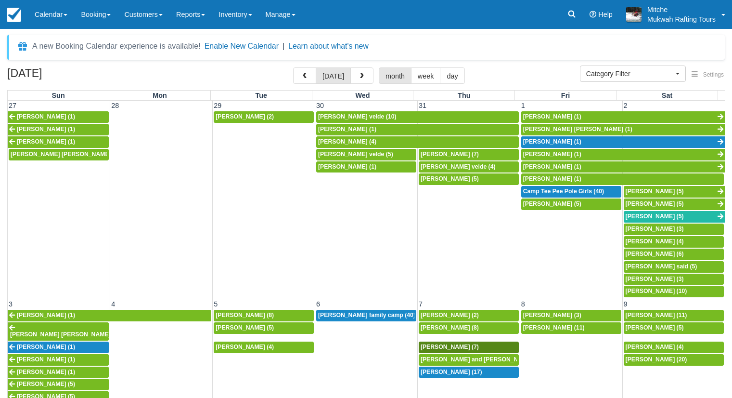
select select
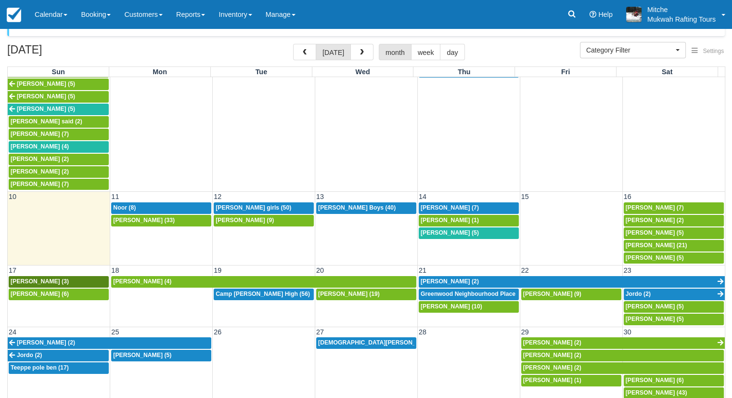
scroll to position [37, 0]
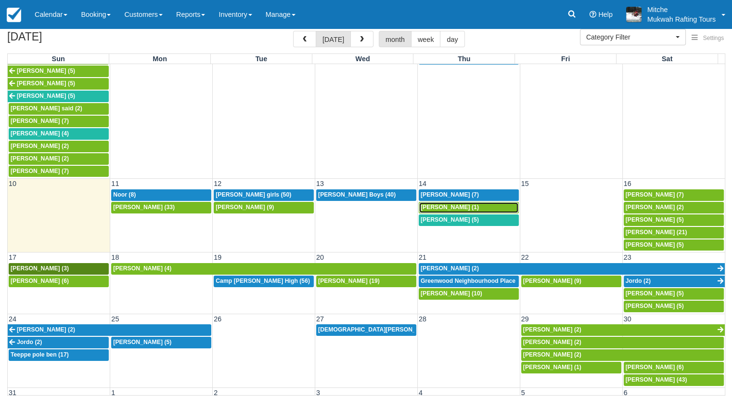
click at [455, 204] on span "[PERSON_NAME] (1)" at bounding box center [450, 207] width 58 height 7
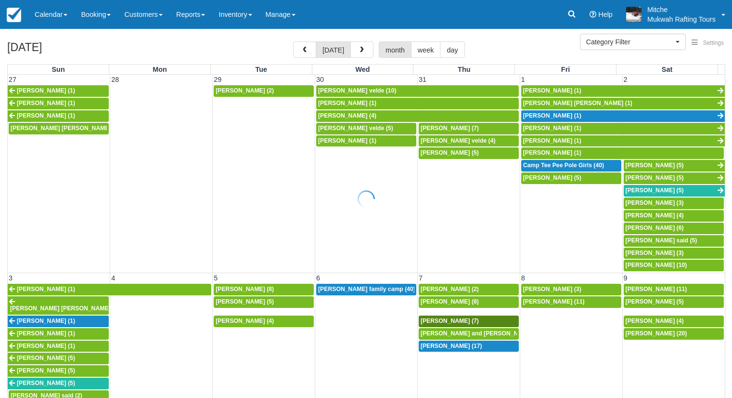
select select
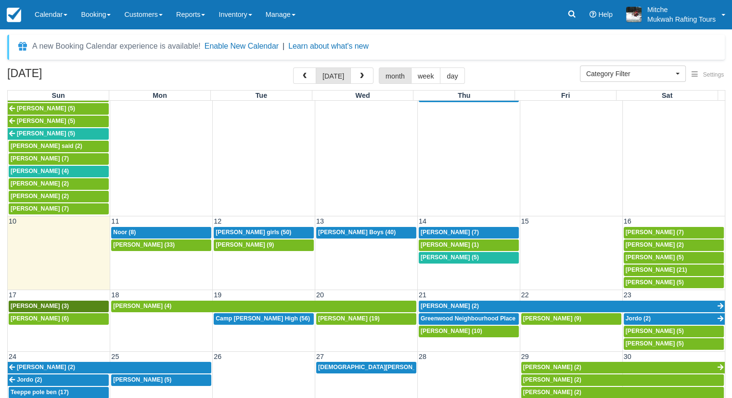
scroll to position [276, 0]
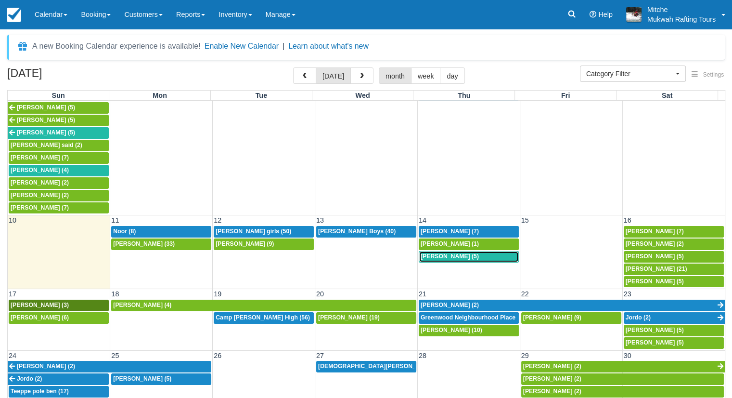
click at [454, 253] on span "Colleen Rutledge (5)" at bounding box center [450, 256] width 58 height 7
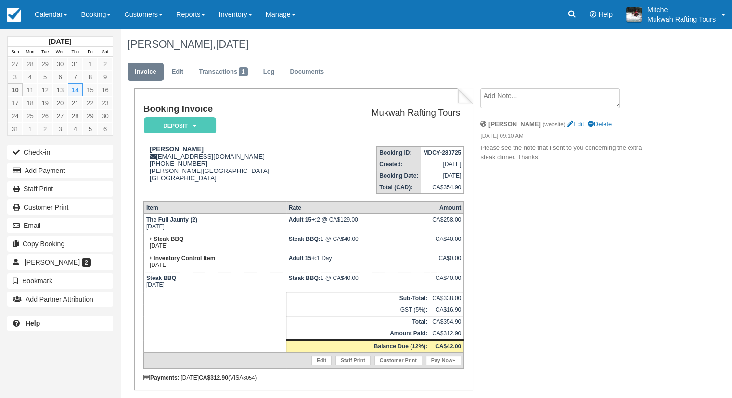
click at [550, 251] on div "Booking Invoice Deposit   Pending Reserved Paid Waiting Cancelled Paid in GYG M…" at bounding box center [384, 256] width 529 height 337
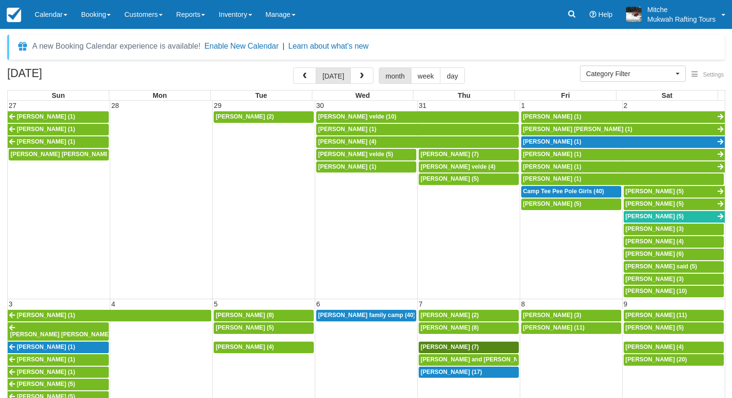
select select
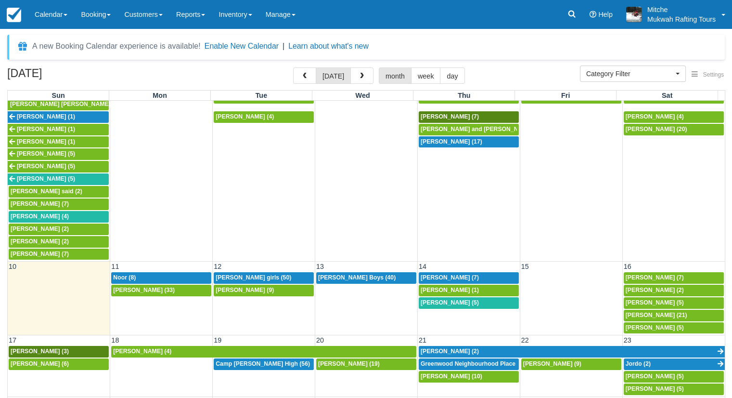
scroll to position [276, 0]
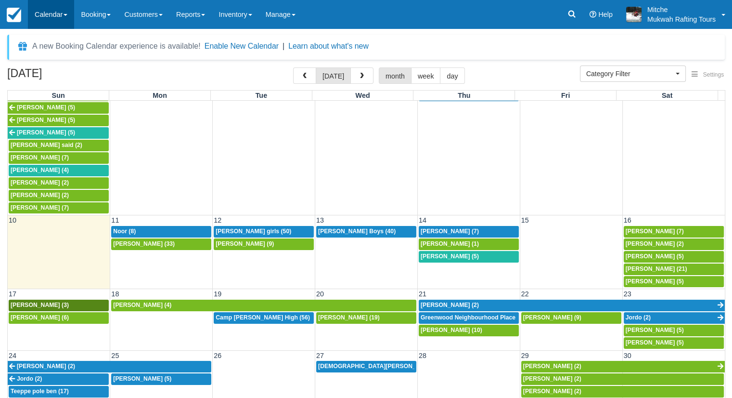
click at [41, 4] on link "Calendar" at bounding box center [51, 14] width 46 height 29
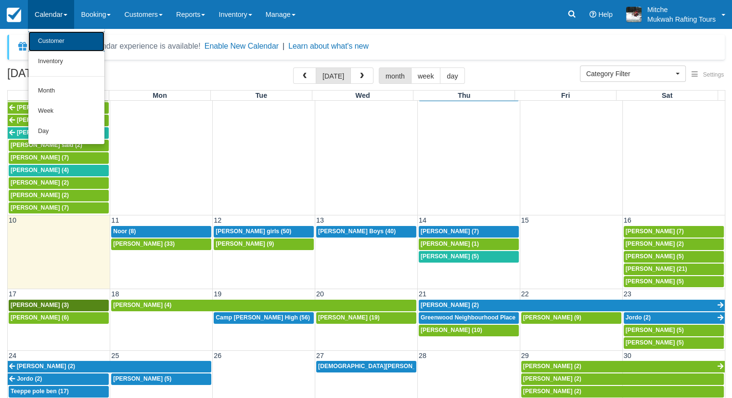
click at [55, 43] on link "Customer" at bounding box center [66, 41] width 76 height 20
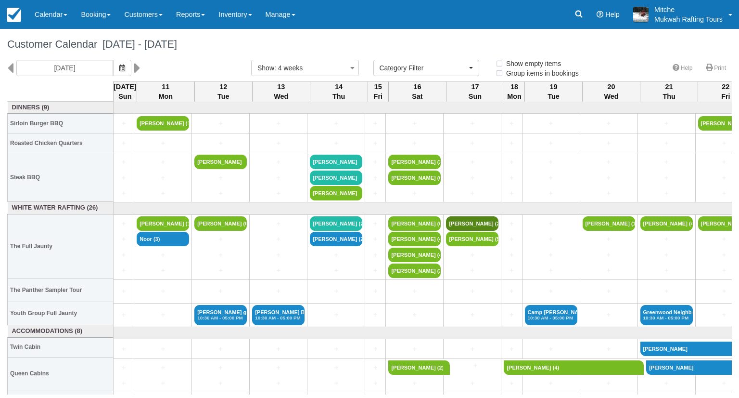
select select
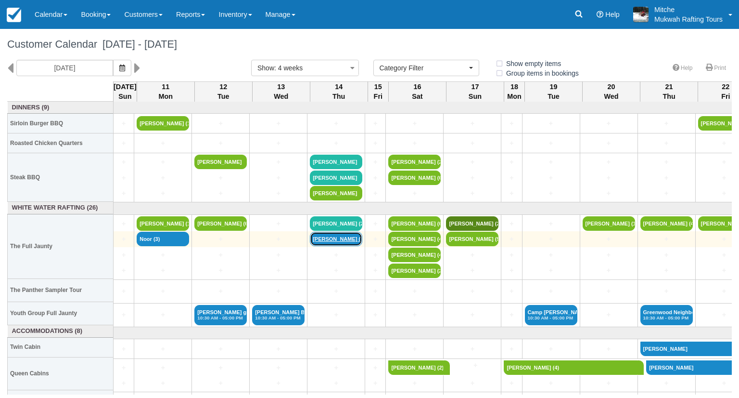
click at [341, 237] on link "Cameron bozek (2)" at bounding box center [336, 238] width 52 height 14
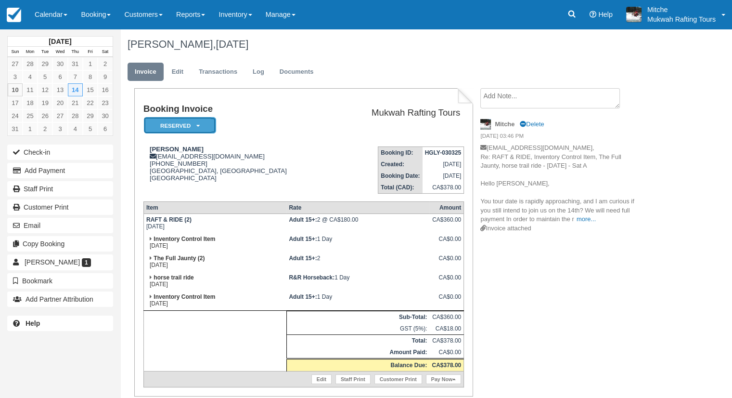
click at [198, 127] on icon at bounding box center [197, 126] width 3 height 6
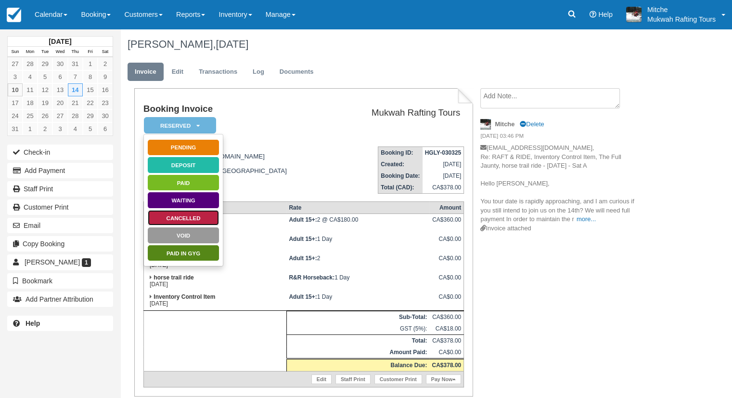
click at [175, 219] on link "Cancelled" at bounding box center [183, 217] width 72 height 17
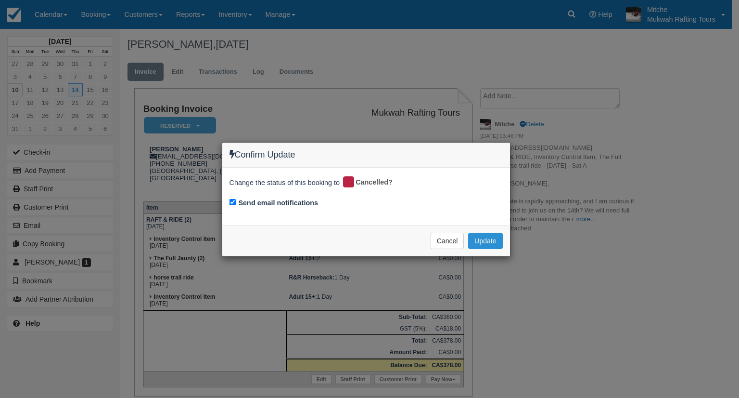
click at [485, 237] on button "Update" at bounding box center [485, 240] width 34 height 16
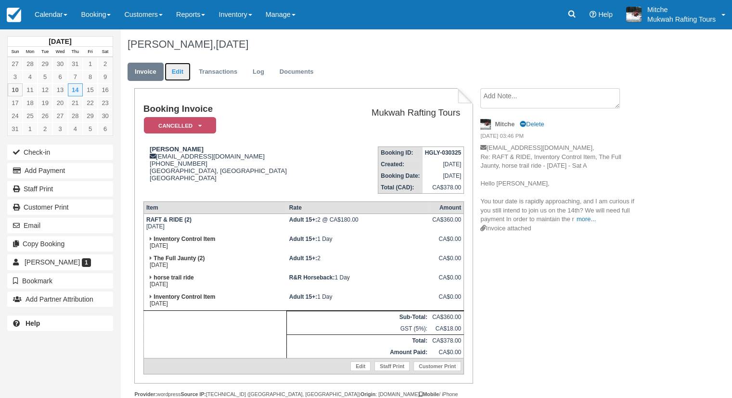
click at [180, 75] on link "Edit" at bounding box center [178, 72] width 26 height 19
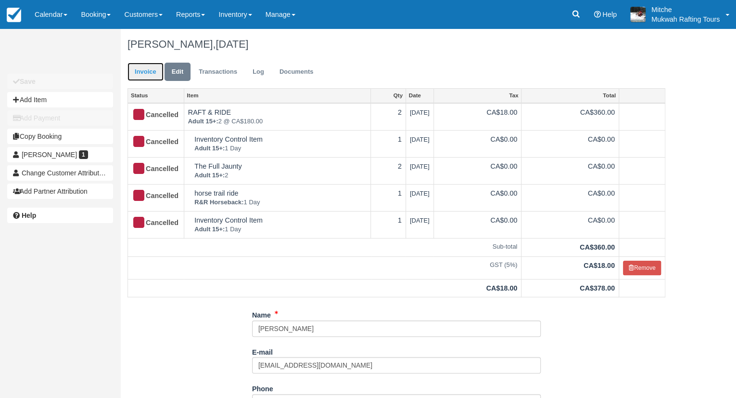
click at [145, 70] on link "Invoice" at bounding box center [146, 72] width 36 height 19
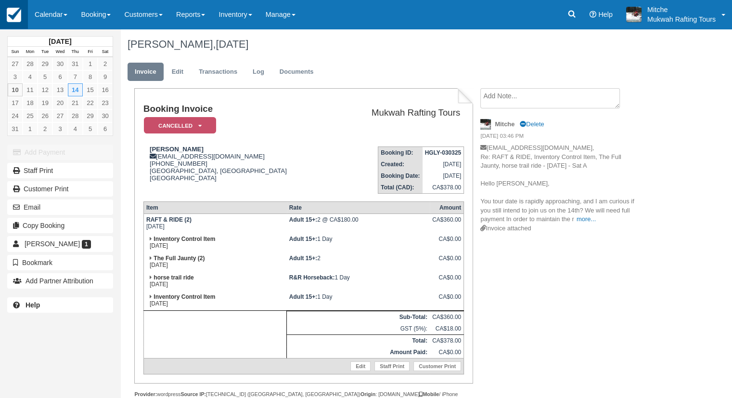
click at [15, 21] on img at bounding box center [14, 15] width 14 height 14
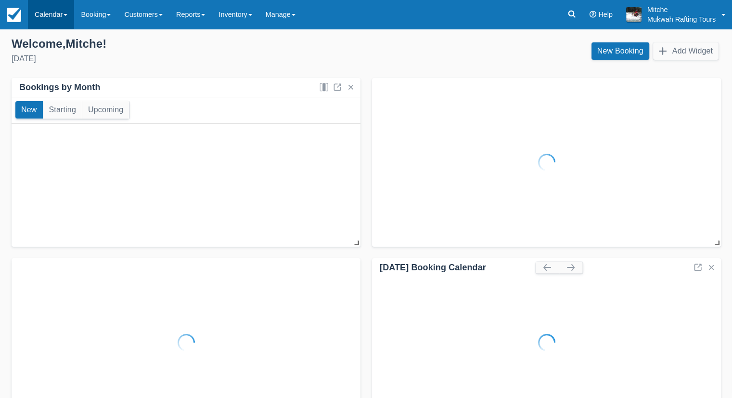
click at [49, 22] on link "Calendar" at bounding box center [51, 14] width 46 height 29
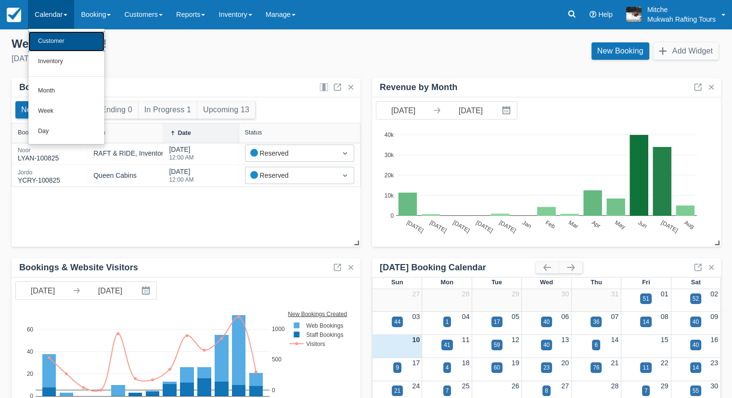
click at [53, 46] on link "Customer" at bounding box center [66, 41] width 76 height 20
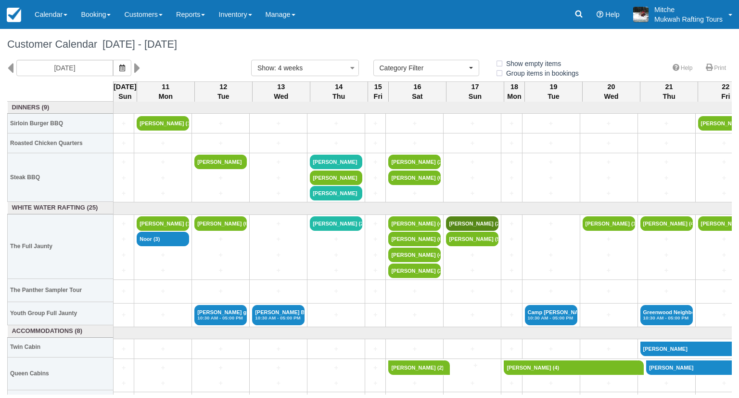
select select
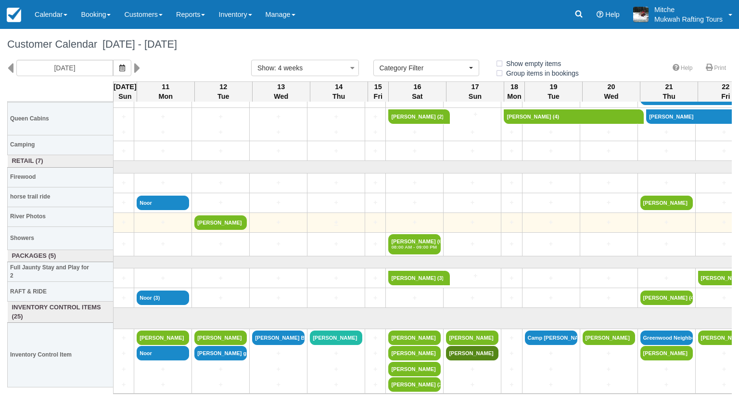
scroll to position [254, 0]
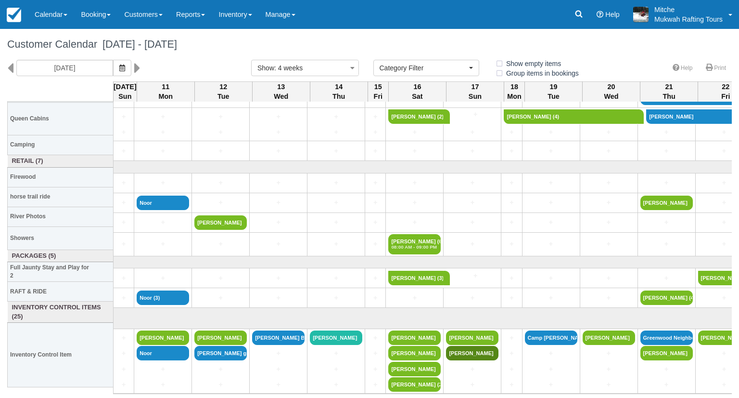
click at [436, 44] on h1 "Customer Calendar August 10 - September 07 2025" at bounding box center [369, 45] width 725 height 12
click at [62, 15] on link "Calendar" at bounding box center [51, 14] width 46 height 29
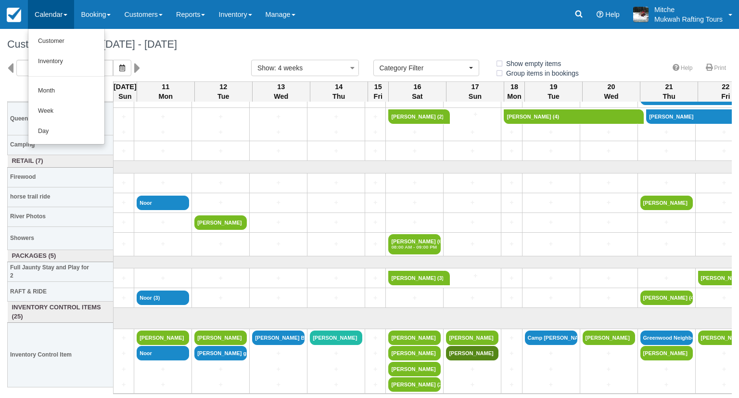
drag, startPoint x: 55, startPoint y: 41, endPoint x: 299, endPoint y: 37, distance: 244.0
click at [310, 35] on div "Customer Calendar August 10 - September 07 2025" at bounding box center [369, 44] width 739 height 31
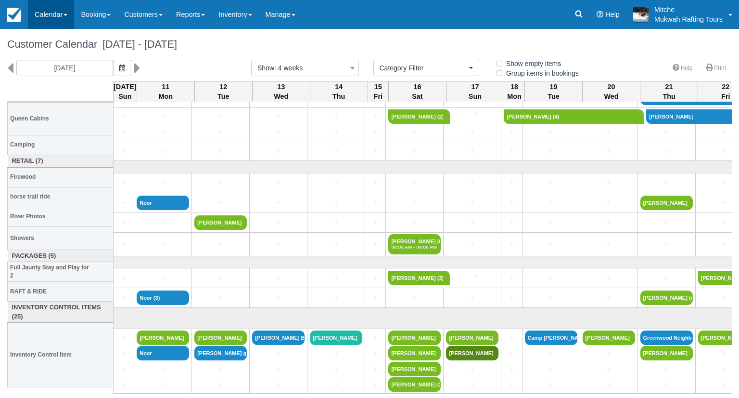
click at [50, 20] on link "Calendar" at bounding box center [51, 14] width 46 height 29
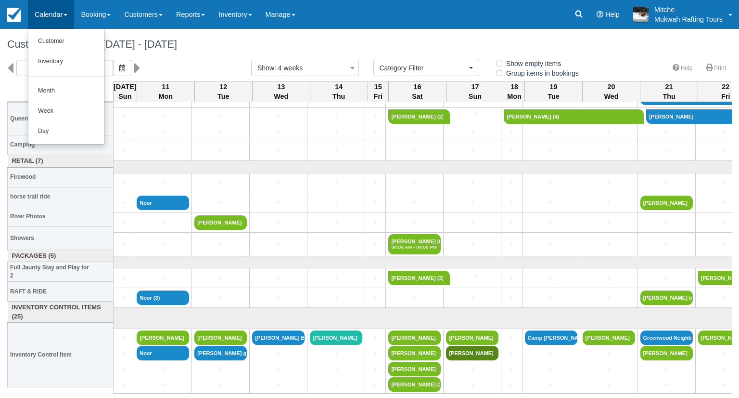
click at [188, 69] on div "08/10/25" at bounding box center [122, 68] width 244 height 16
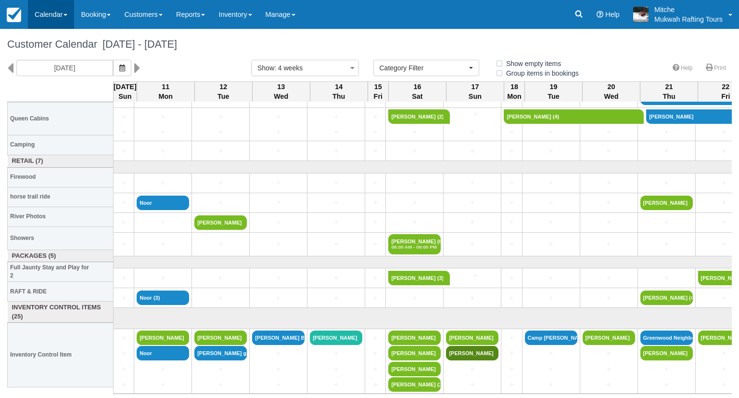
click at [54, 22] on link "Calendar" at bounding box center [51, 14] width 46 height 29
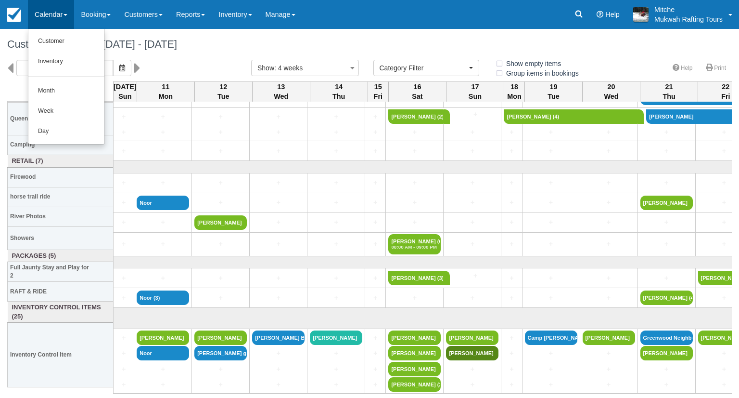
click at [191, 55] on div "Customer Calendar [DATE] - [DATE]" at bounding box center [369, 44] width 739 height 31
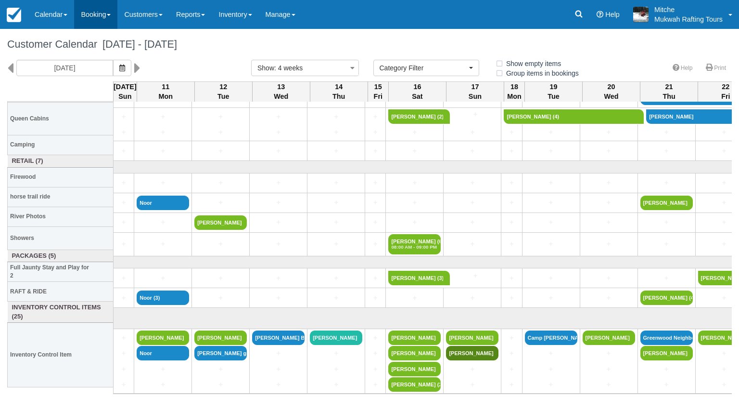
click at [96, 20] on link "Booking" at bounding box center [95, 14] width 43 height 29
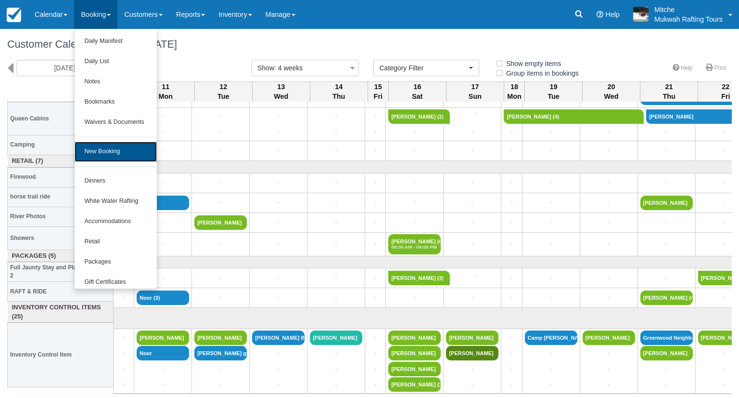
click at [125, 155] on link "New Booking" at bounding box center [116, 151] width 82 height 20
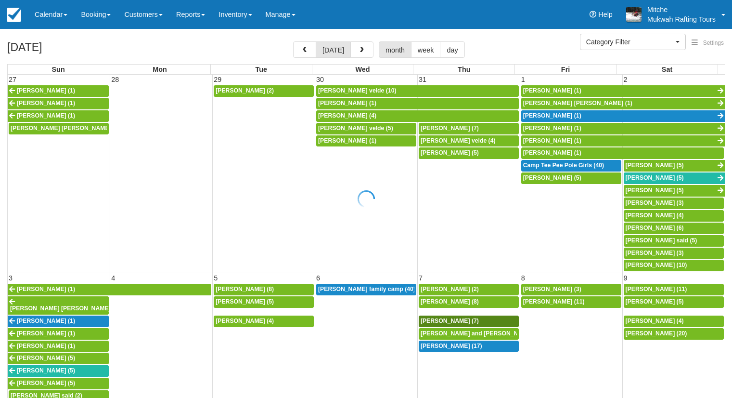
select select
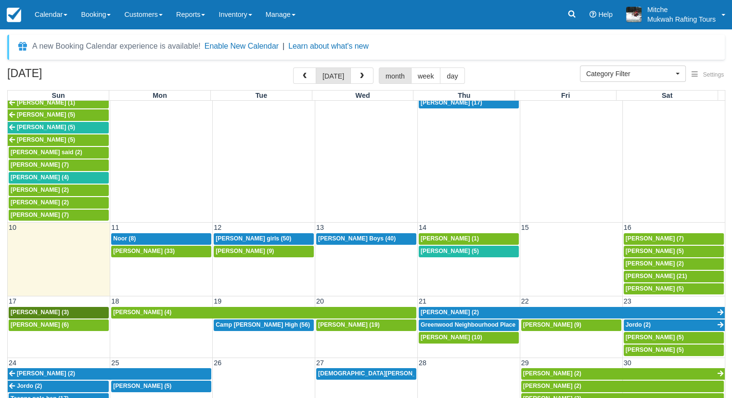
scroll to position [276, 0]
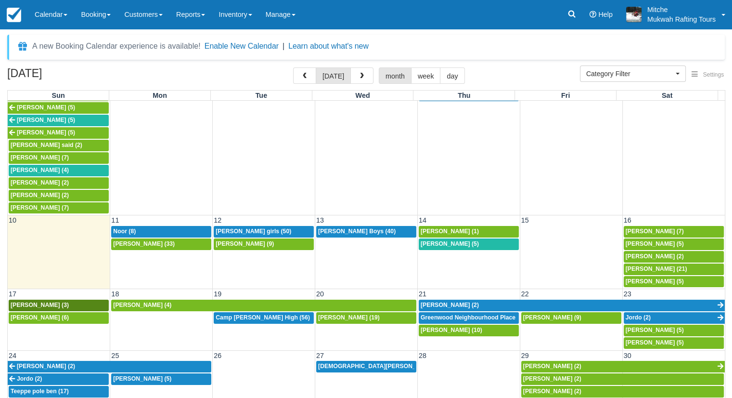
click at [586, 245] on td at bounding box center [571, 256] width 103 height 62
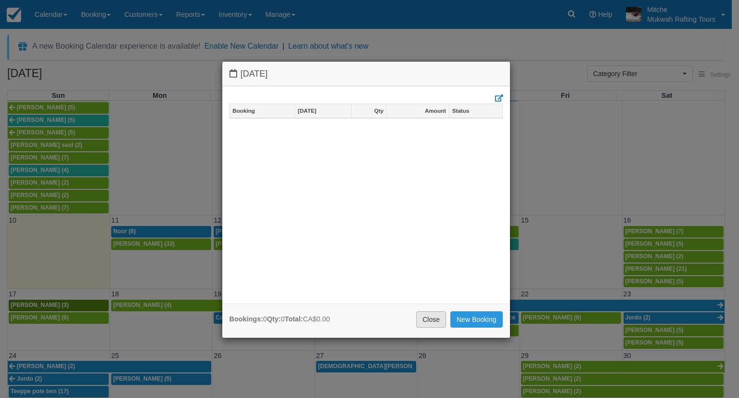
click at [433, 317] on link "Close" at bounding box center [431, 319] width 30 height 16
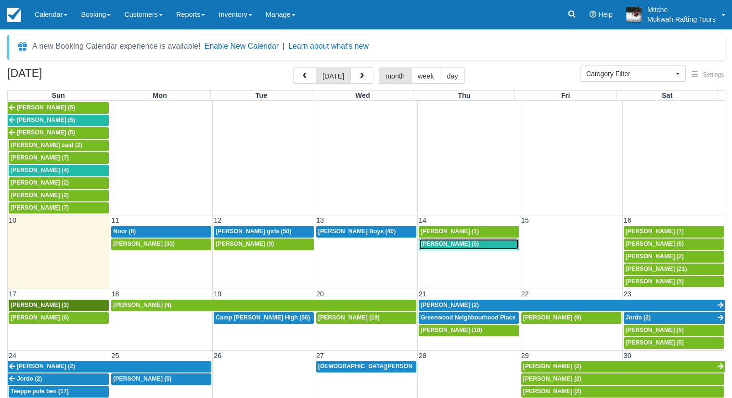
click at [464, 240] on span "[PERSON_NAME] (5)" at bounding box center [450, 243] width 58 height 7
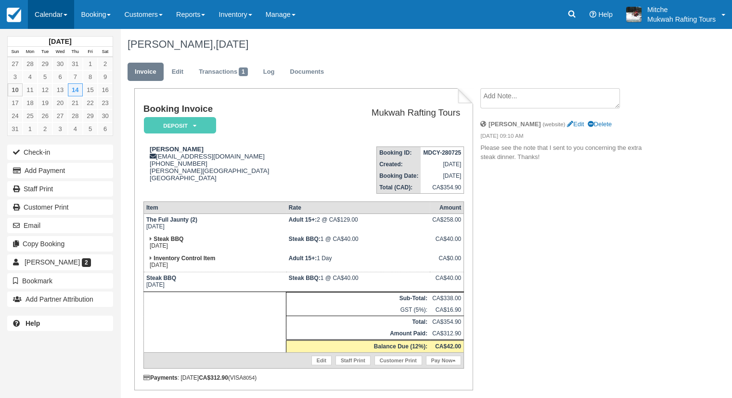
click at [48, 20] on link "Calendar" at bounding box center [51, 14] width 46 height 29
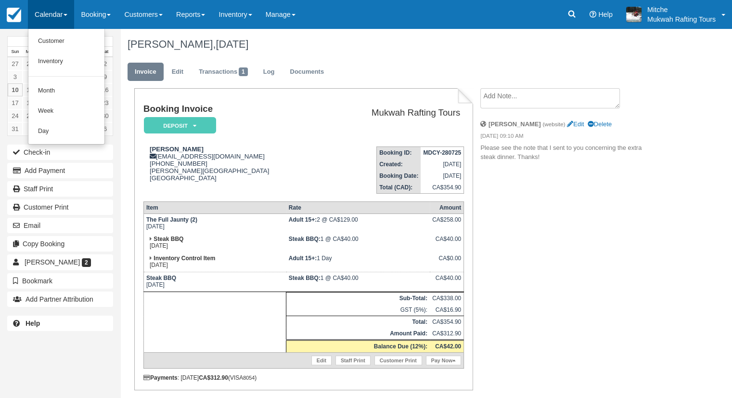
click at [442, 44] on h1 "Colleen Rutledge, August 14 2025" at bounding box center [395, 45] width 535 height 12
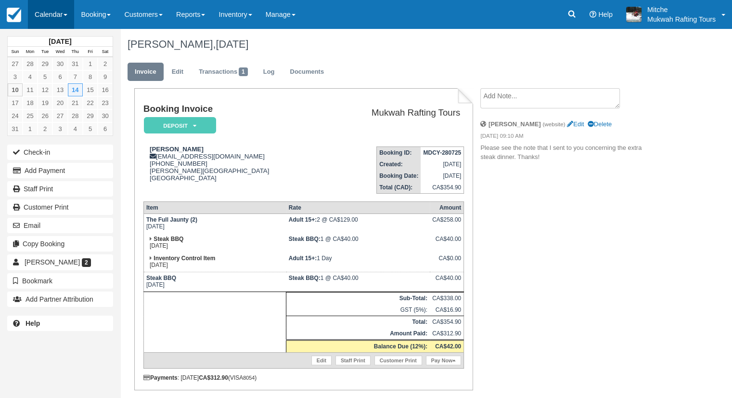
click at [58, 13] on link "Calendar" at bounding box center [51, 14] width 46 height 29
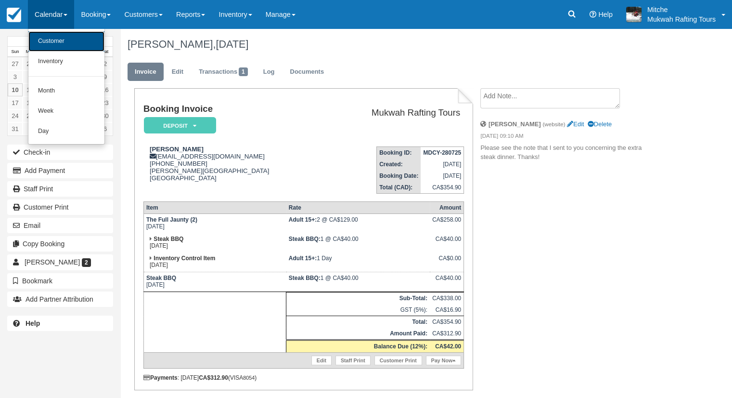
click at [56, 37] on link "Customer" at bounding box center [66, 41] width 76 height 20
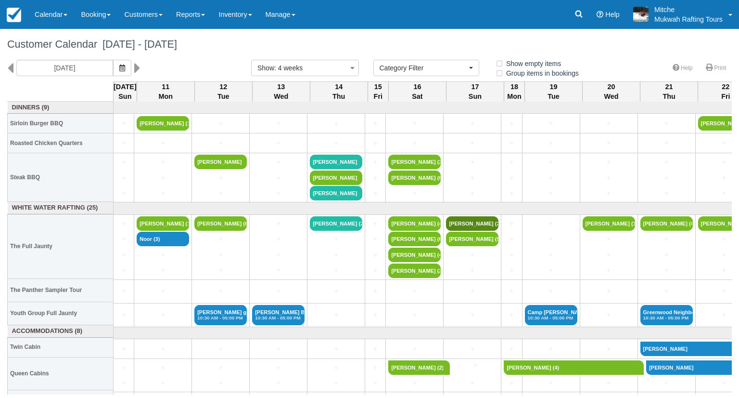
select select
click at [320, 40] on h1 "Customer Calendar [DATE] - [DATE]" at bounding box center [369, 45] width 725 height 12
click at [51, 22] on link "Calendar" at bounding box center [51, 14] width 46 height 29
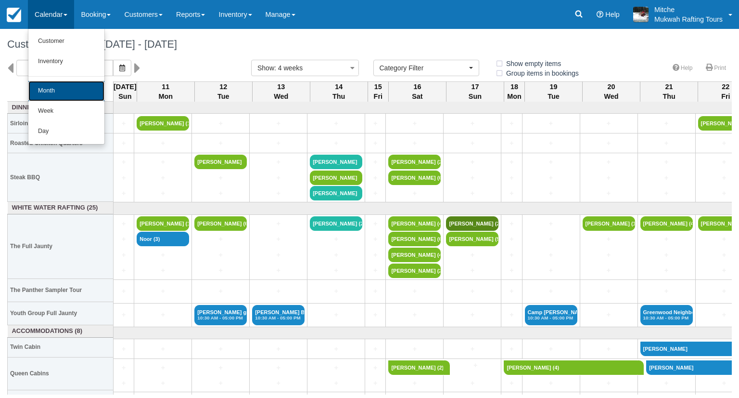
click at [49, 97] on link "Month" at bounding box center [66, 91] width 76 height 20
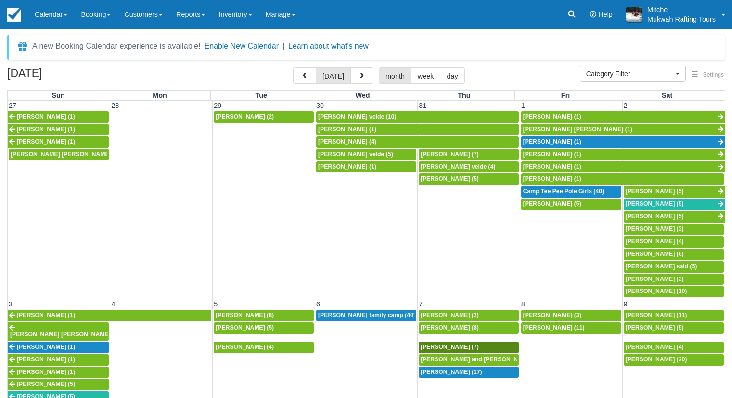
select select
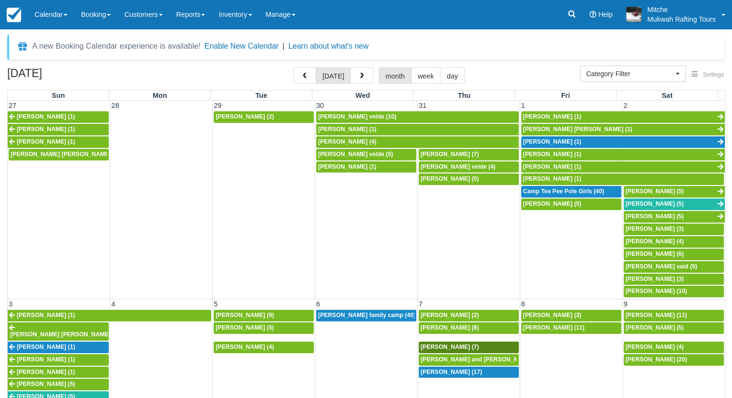
click at [248, 71] on div "August 2025 today month week day" at bounding box center [366, 77] width 718 height 21
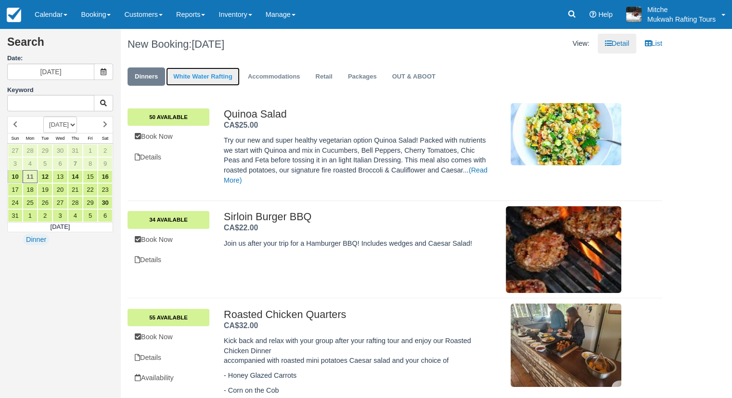
click at [202, 76] on link "White Water Rafting" at bounding box center [203, 76] width 74 height 19
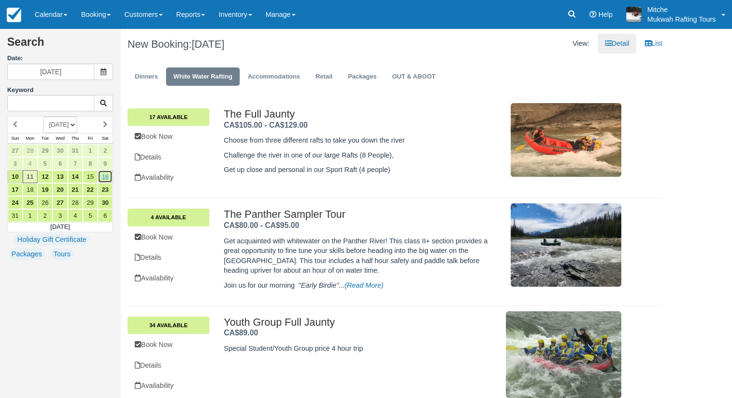
click at [103, 176] on link "16" at bounding box center [105, 176] width 15 height 13
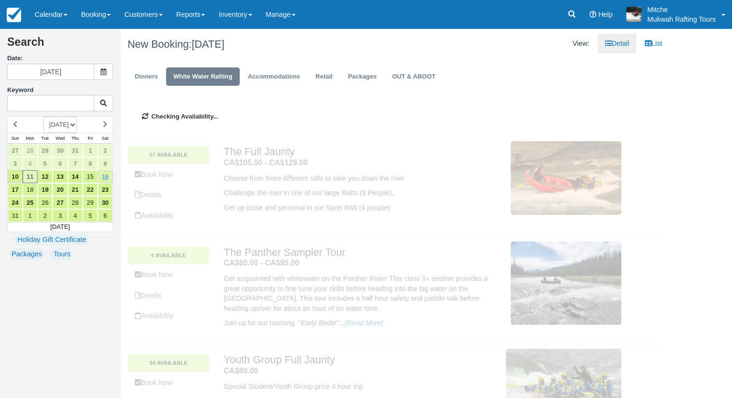
type input "08/16/25"
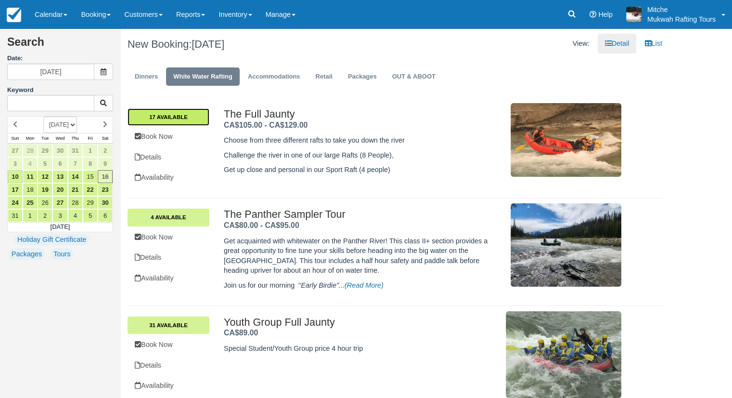
click at [164, 114] on link "17 Available" at bounding box center [169, 116] width 82 height 17
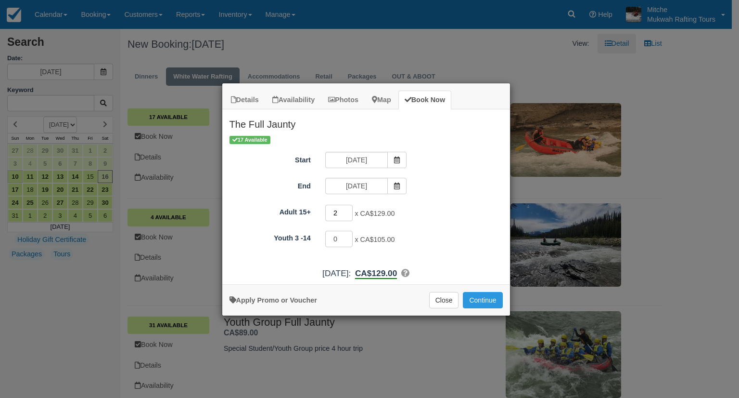
click at [349, 208] on input "2" at bounding box center [339, 213] width 28 height 16
click at [349, 208] on input "3" at bounding box center [339, 213] width 28 height 16
type input "4"
click at [349, 208] on input "4" at bounding box center [339, 213] width 28 height 16
click at [474, 302] on button "Continue" at bounding box center [482, 300] width 39 height 16
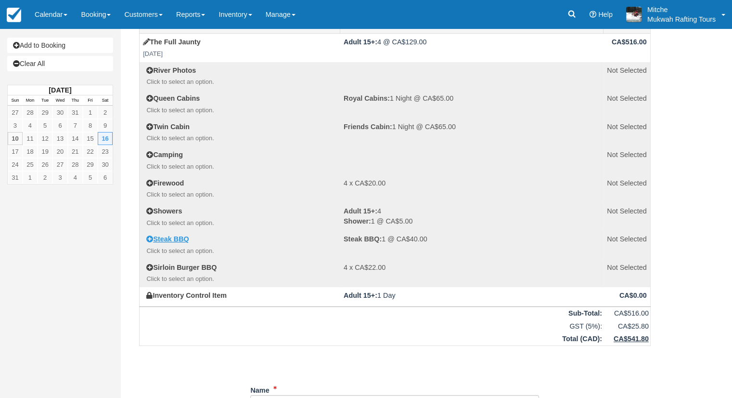
scroll to position [144, 0]
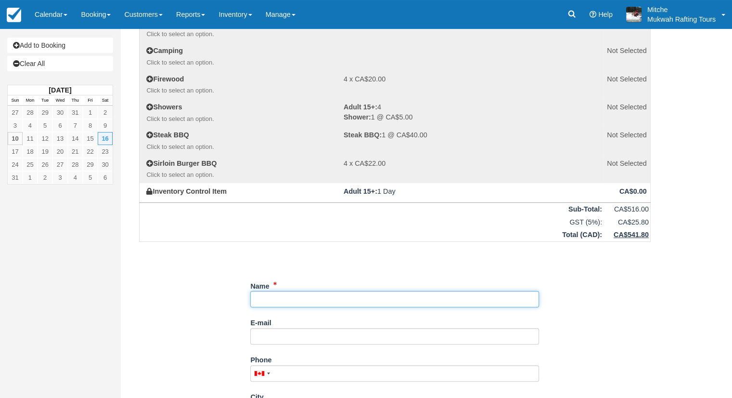
click at [329, 298] on input "Name" at bounding box center [394, 299] width 289 height 16
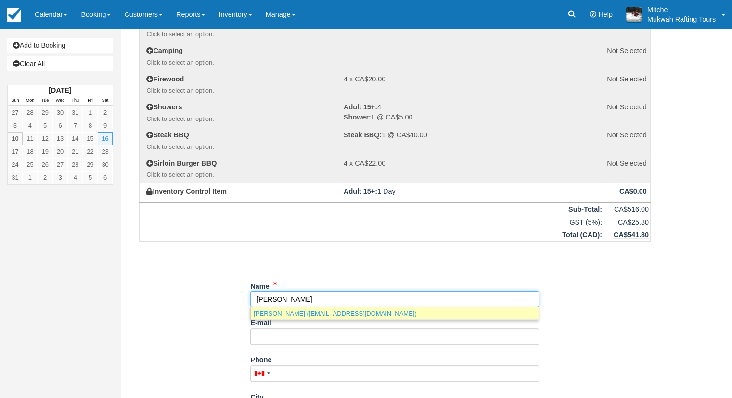
click at [323, 312] on link "Ronda Cornell (rondacornell93@gmail.com)" at bounding box center [395, 313] width 288 height 12
type input "Ronda Cornell"
type input "rondacornell93@gmail.com"
type input "+14034020867"
type input "Calgary"
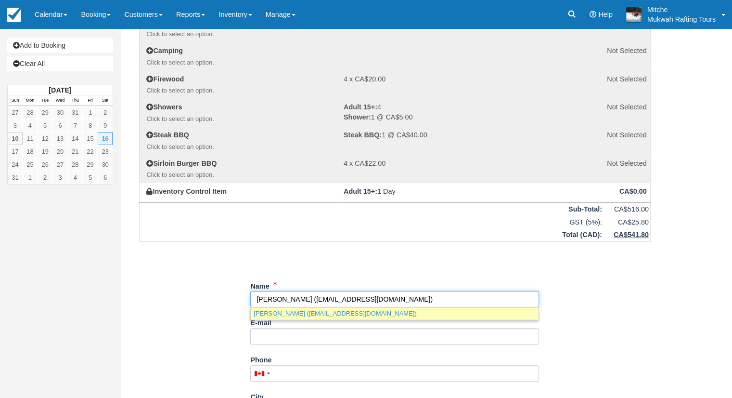
type input "T2A3N7"
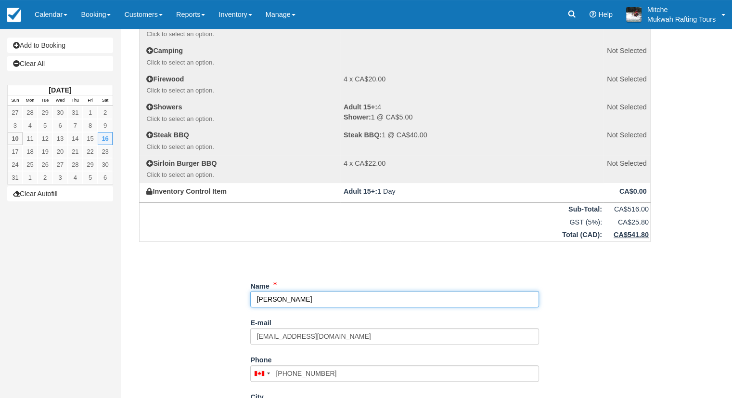
select select "AB"
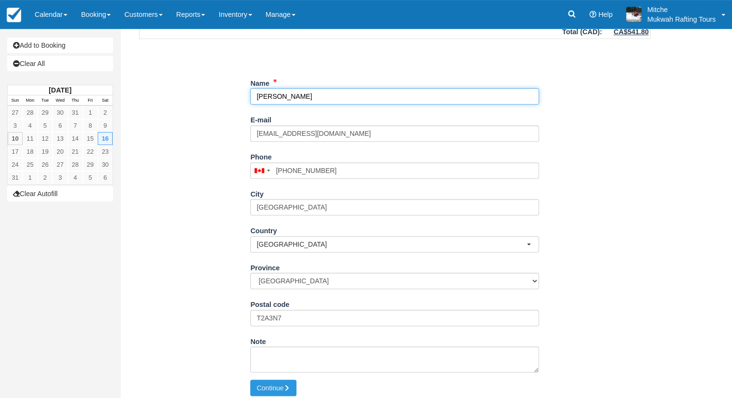
scroll to position [352, 0]
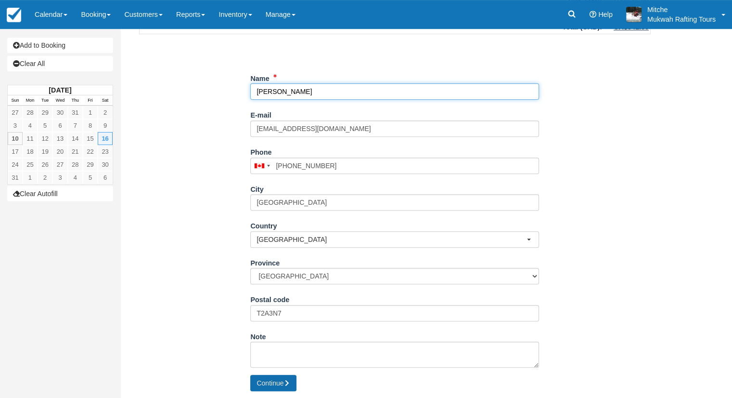
type input "Ronda Cornell"
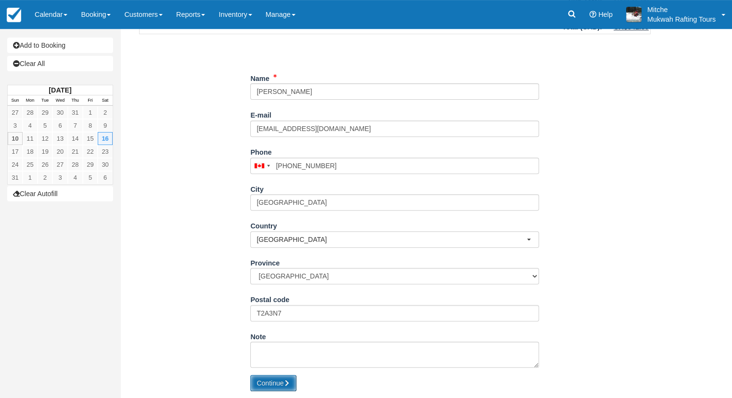
click at [272, 378] on button "Continue" at bounding box center [273, 382] width 46 height 16
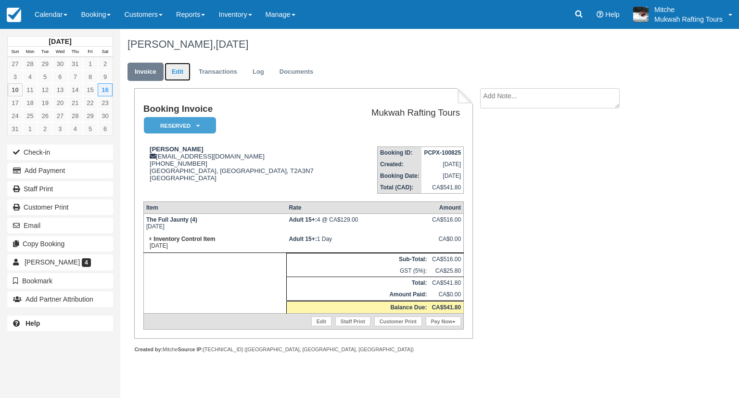
click at [179, 67] on link "Edit" at bounding box center [178, 72] width 26 height 19
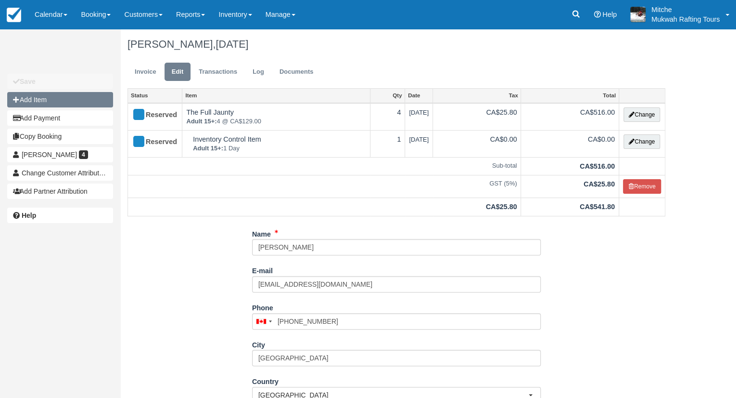
click at [76, 103] on button "Add Item" at bounding box center [60, 99] width 106 height 15
type input "0.00"
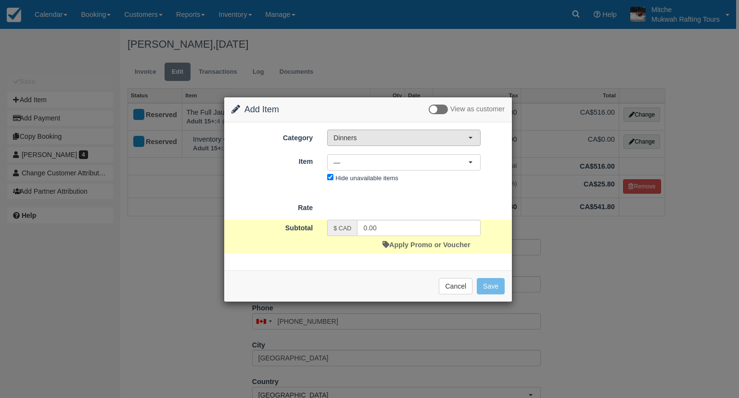
click at [386, 138] on span "Dinners" at bounding box center [401, 138] width 135 height 10
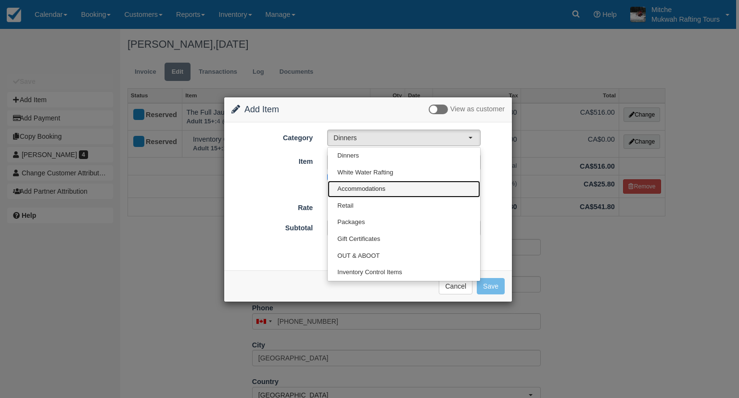
click at [357, 190] on span "Accommodations" at bounding box center [361, 188] width 48 height 9
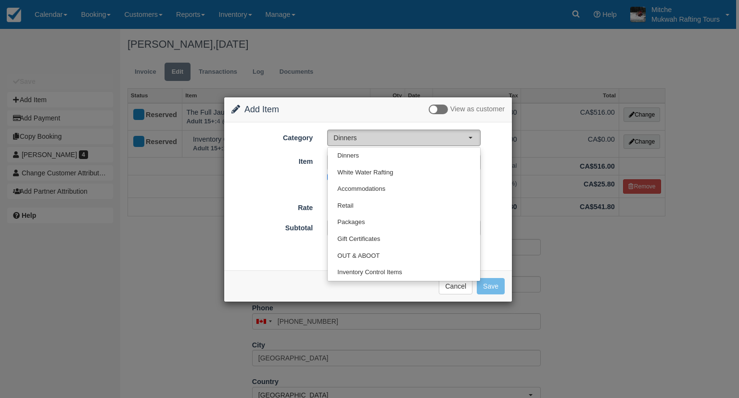
select select "5"
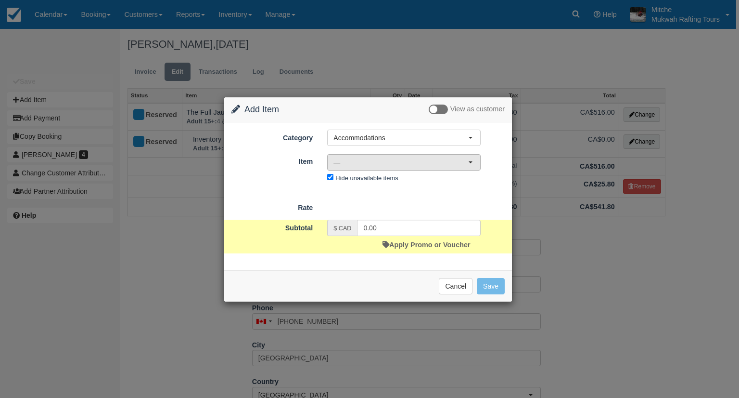
click at [382, 158] on span "—" at bounding box center [401, 162] width 135 height 10
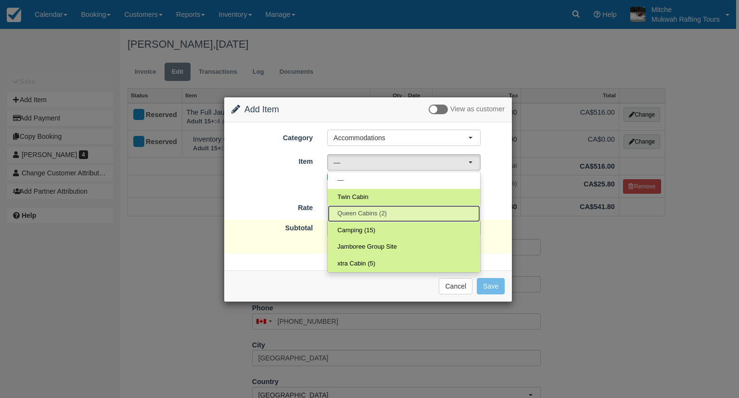
click at [372, 217] on span "Queen Cabins (2)" at bounding box center [362, 213] width 50 height 9
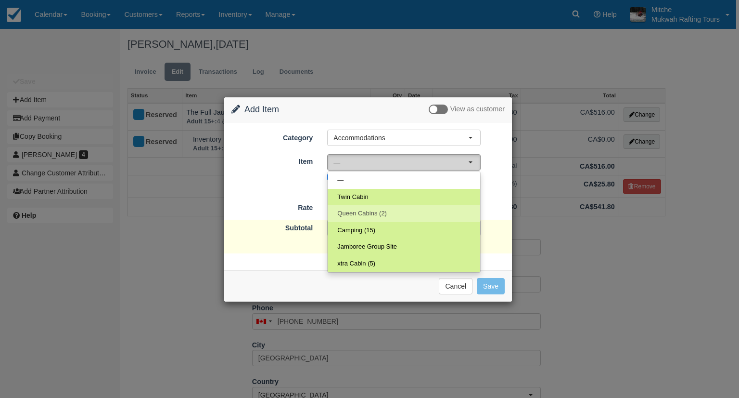
select select "17"
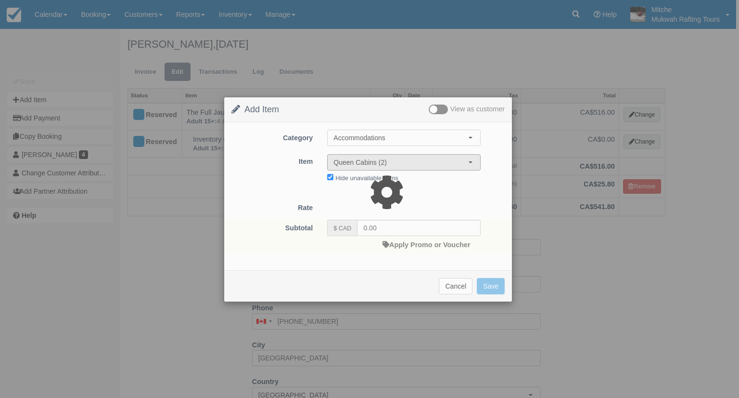
type input "65.00"
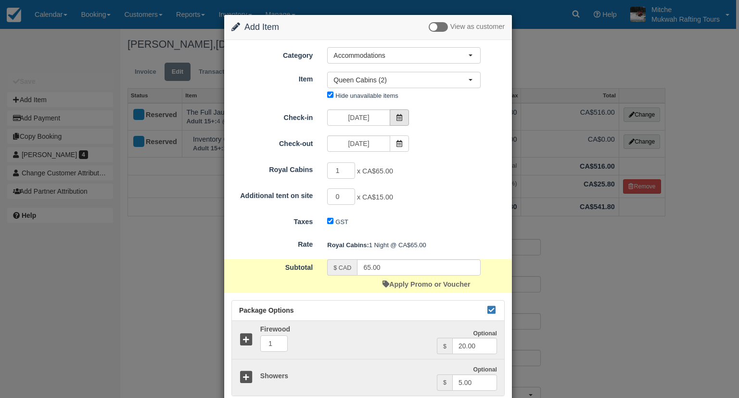
click at [403, 122] on span at bounding box center [399, 117] width 19 height 16
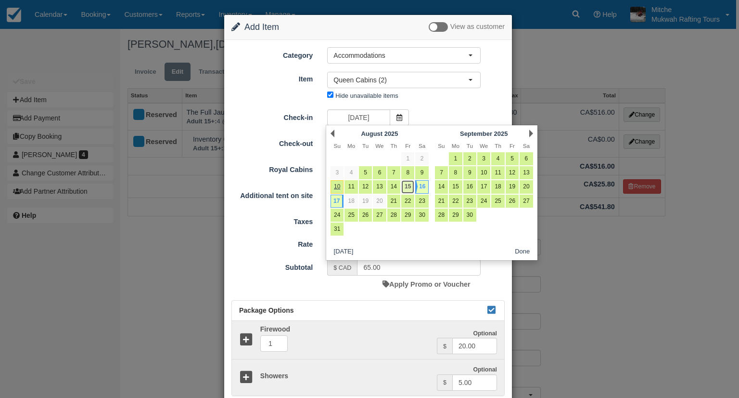
click at [406, 187] on link "15" at bounding box center [407, 186] width 13 height 13
type input "08/15/25"
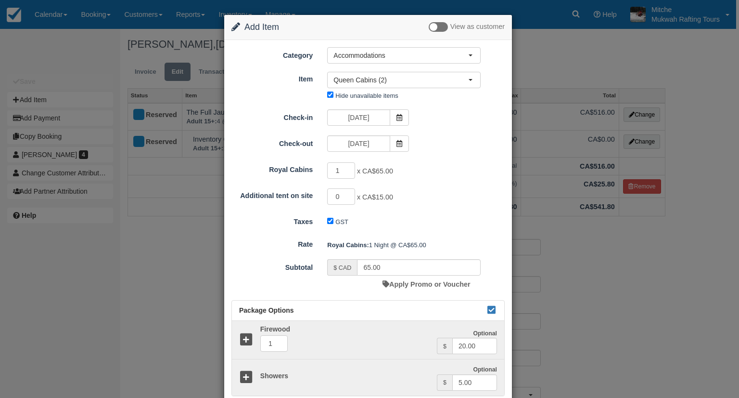
type input "130.00"
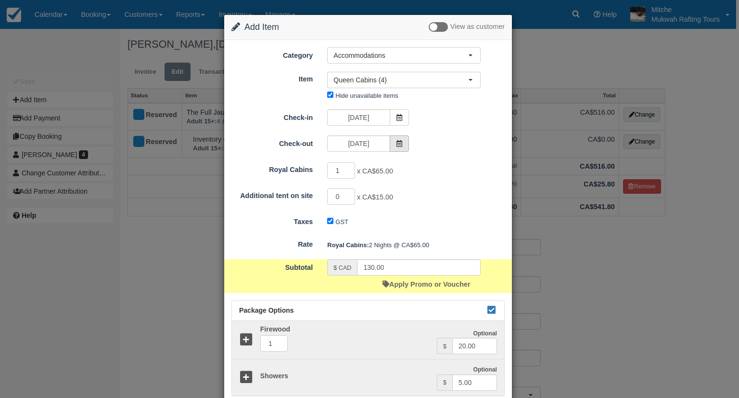
click at [406, 144] on span at bounding box center [399, 143] width 19 height 16
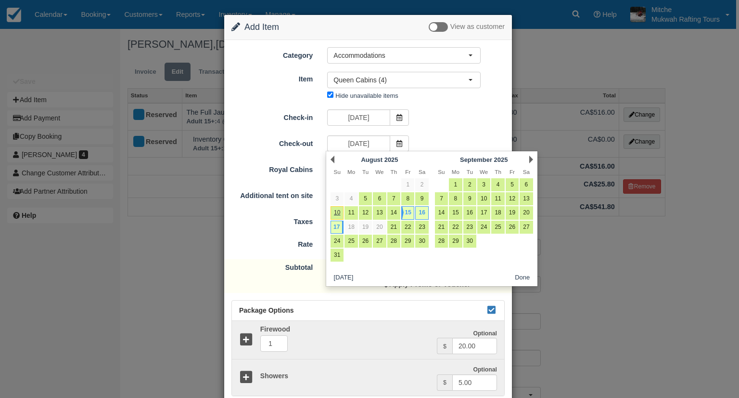
click at [442, 118] on div "Check-in 08/15/25" at bounding box center [368, 118] width 288 height 19
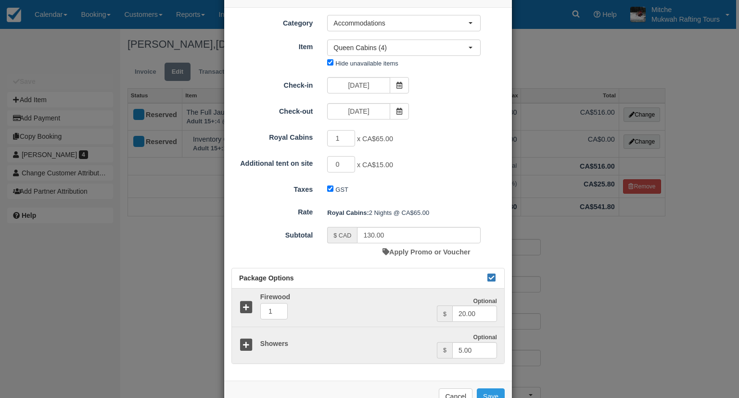
scroll to position [59, 0]
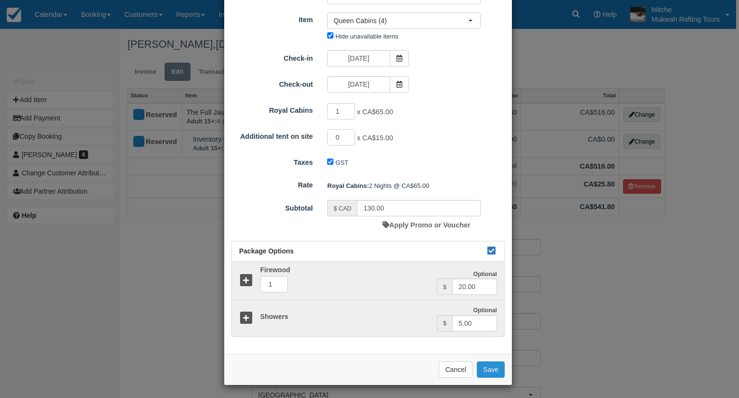
click at [493, 372] on button "Save" at bounding box center [491, 369] width 28 height 16
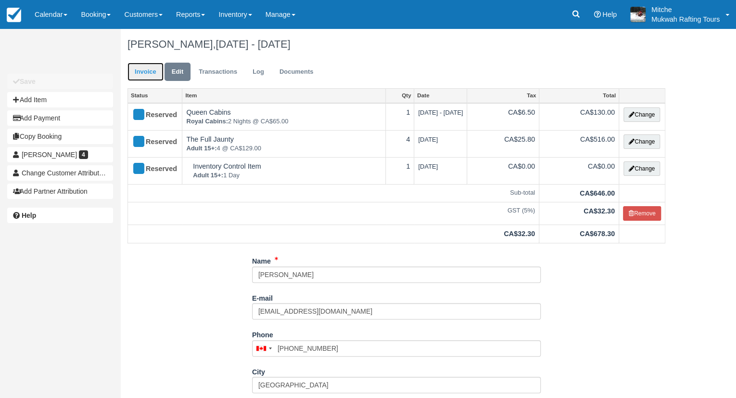
click at [147, 70] on link "Invoice" at bounding box center [146, 72] width 36 height 19
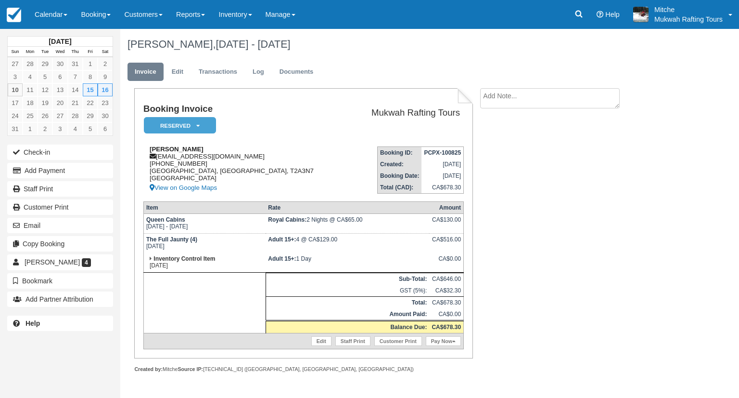
click at [292, 148] on div "[PERSON_NAME] [EMAIL_ADDRESS][DOMAIN_NAME] [PHONE_NUMBER] [GEOGRAPHIC_DATA] Vie…" at bounding box center [245, 169] width 205 height 48
click at [284, 161] on div "[PERSON_NAME] [EMAIL_ADDRESS][DOMAIN_NAME] [PHONE_NUMBER] [GEOGRAPHIC_DATA] Vie…" at bounding box center [245, 169] width 205 height 48
click at [275, 140] on td "Ronda Cornell rondacornell93@gmail.com 1 (403) 402-0867 Calgary, Alberta, T2A3N…" at bounding box center [245, 166] width 205 height 55
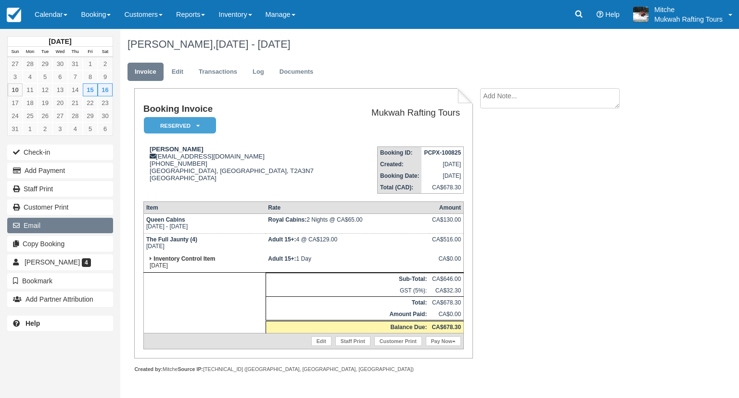
click at [23, 226] on icon "button" at bounding box center [18, 225] width 11 height 7
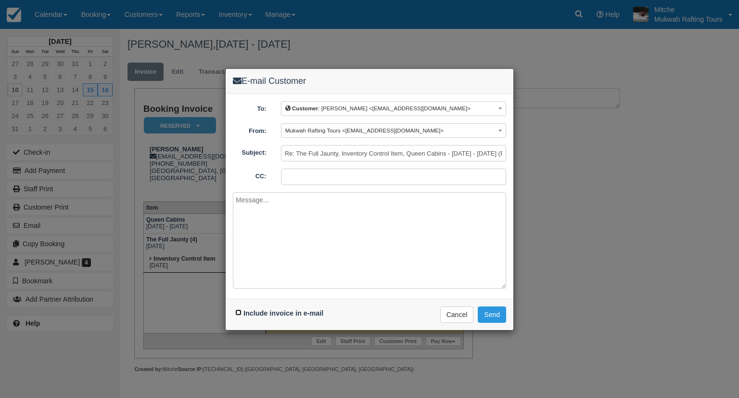
click at [240, 312] on input "Include invoice in e-mail" at bounding box center [238, 312] width 6 height 6
checkbox input "true"
click at [358, 247] on textarea at bounding box center [369, 240] width 273 height 96
click at [490, 314] on button "Send" at bounding box center [492, 314] width 28 height 16
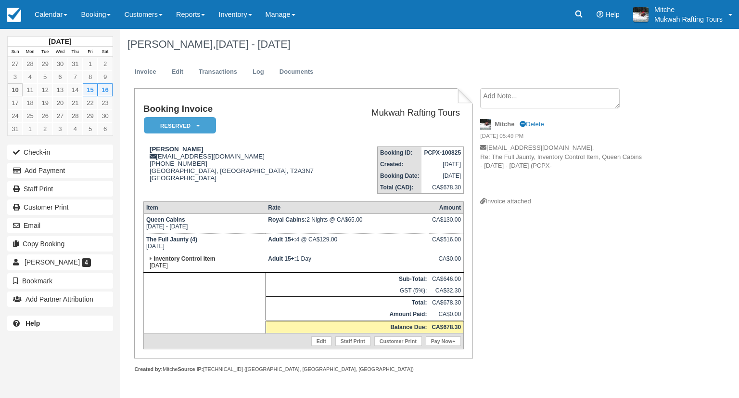
click at [512, 97] on textarea at bounding box center [550, 98] width 140 height 20
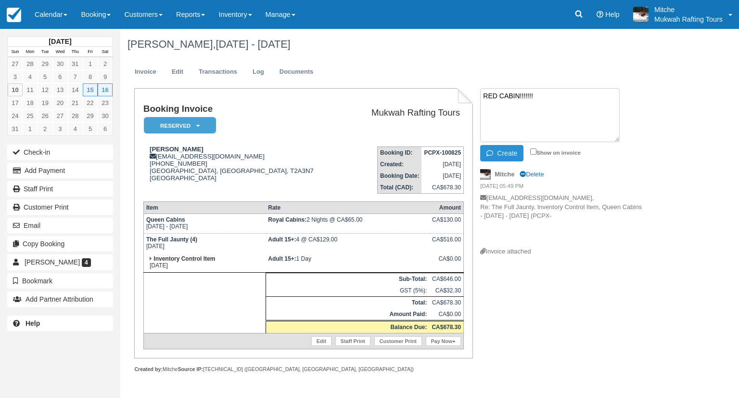
type textarea "RED CABIN!!!!!!!"
click at [515, 148] on button "Create" at bounding box center [501, 153] width 43 height 16
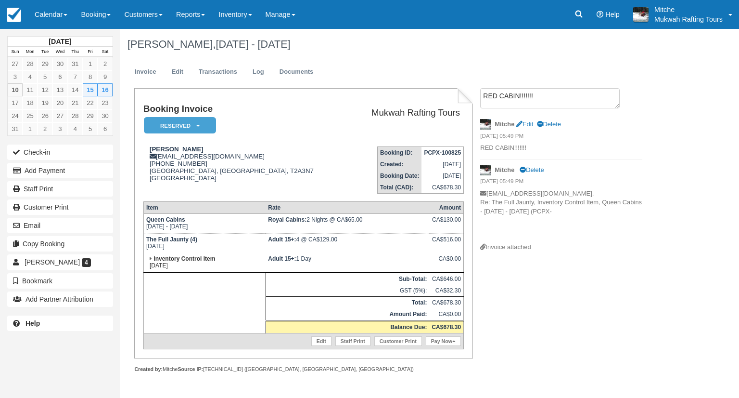
drag, startPoint x: 658, startPoint y: 296, endPoint x: 661, endPoint y: 306, distance: 10.2
click at [658, 301] on div "[PERSON_NAME], [DATE] - [DATE] Invoice Edit Transactions Log Documents Booking …" at bounding box center [397, 211] width 554 height 364
